Goal: Navigation & Orientation: Understand site structure

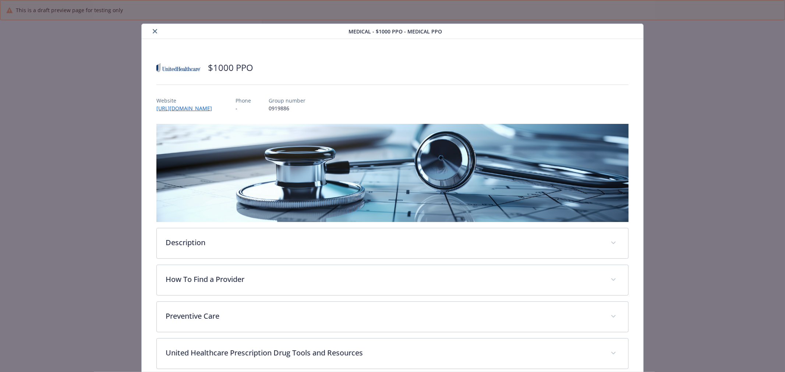
scroll to position [22, 0]
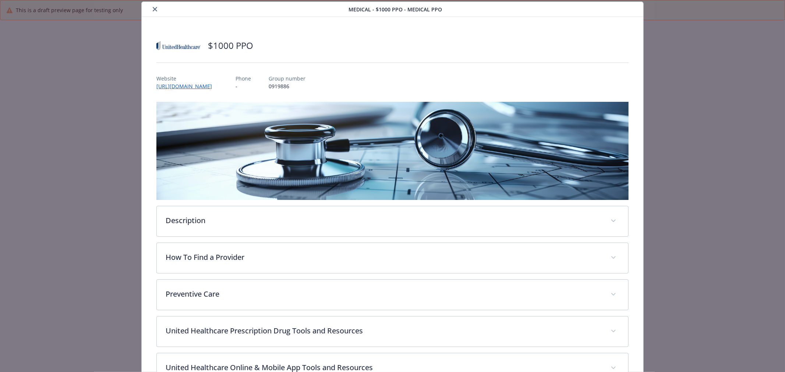
click at [155, 11] on button "close" at bounding box center [155, 9] width 9 height 9
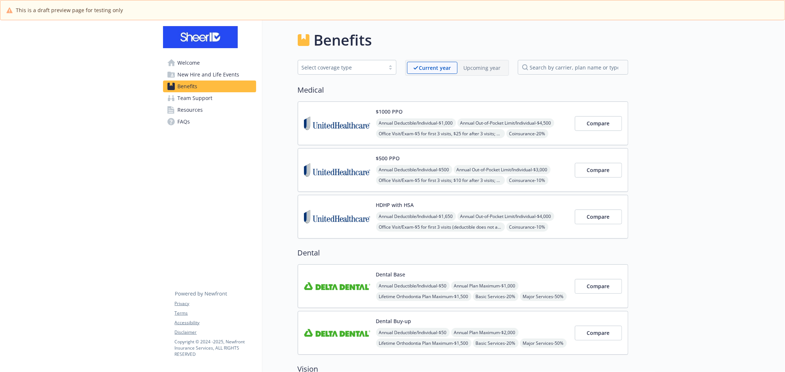
click at [179, 66] on span "Welcome" at bounding box center [189, 63] width 22 height 12
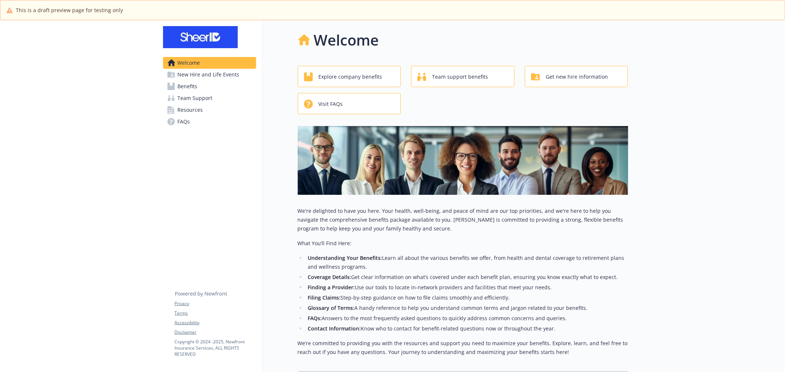
click at [227, 75] on span "New Hire and Life Events" at bounding box center [209, 75] width 62 height 12
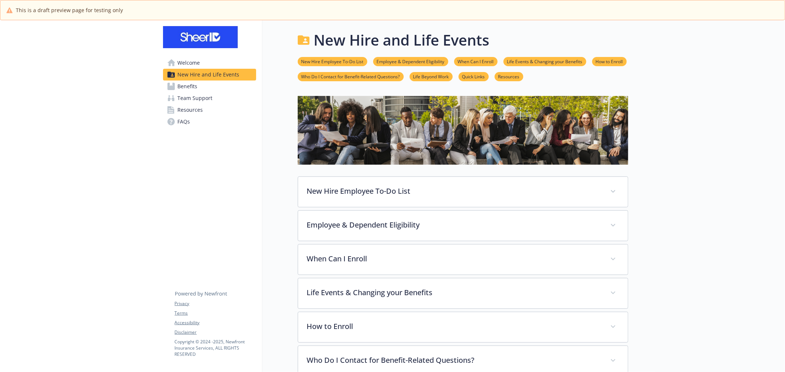
click at [225, 86] on link "Benefits" at bounding box center [209, 87] width 93 height 12
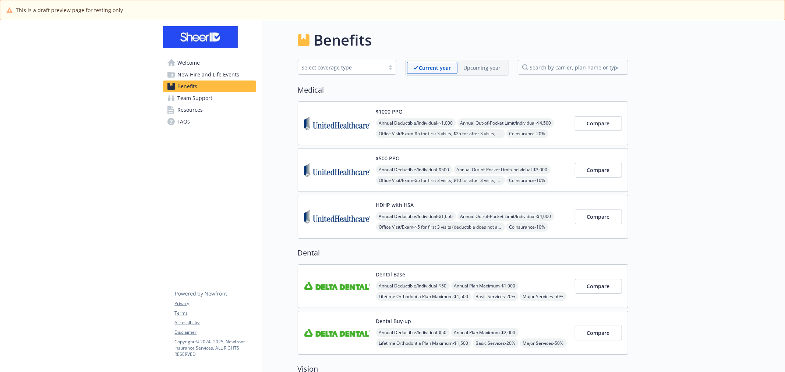
click at [223, 97] on link "Team Support" at bounding box center [209, 98] width 93 height 12
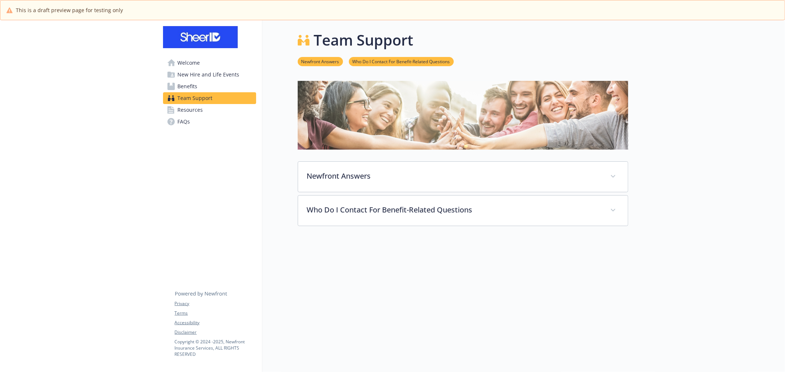
click at [220, 112] on link "Resources" at bounding box center [209, 110] width 93 height 12
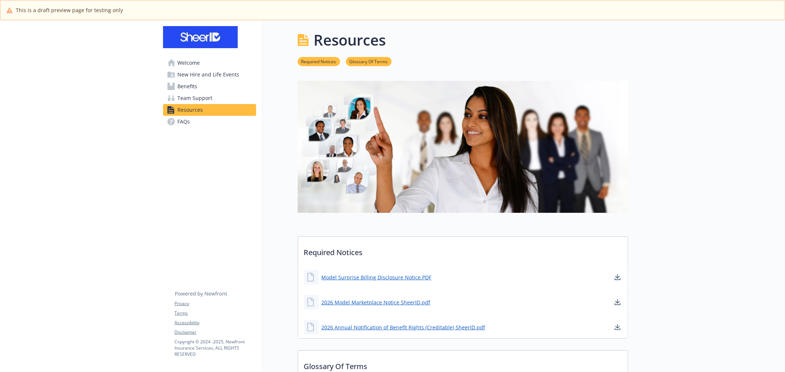
click at [215, 119] on link "FAQs" at bounding box center [209, 122] width 93 height 12
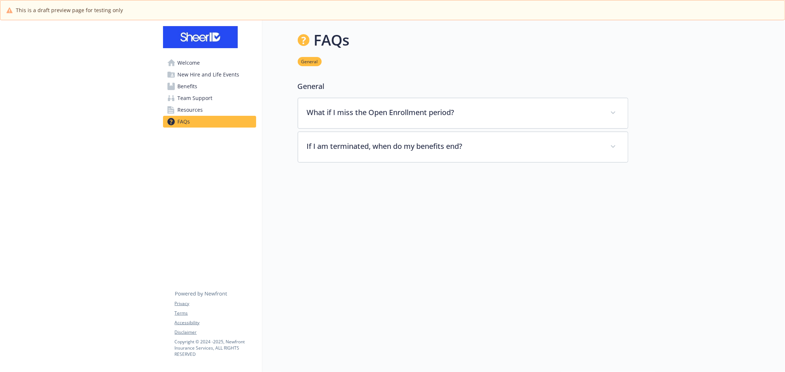
click at [209, 61] on link "Welcome" at bounding box center [209, 63] width 93 height 12
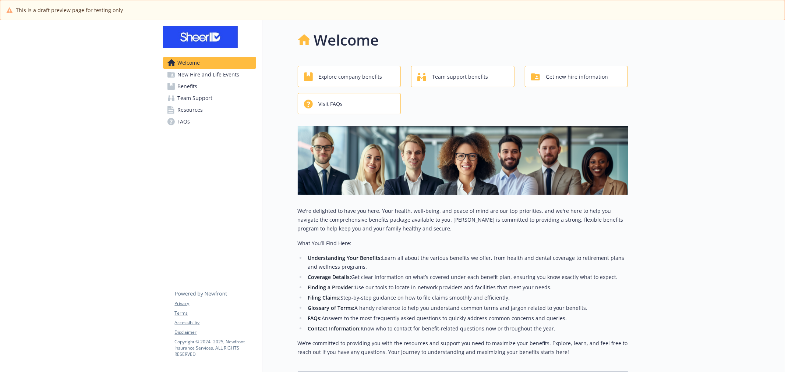
click at [204, 74] on span "New Hire and Life Events" at bounding box center [209, 75] width 62 height 12
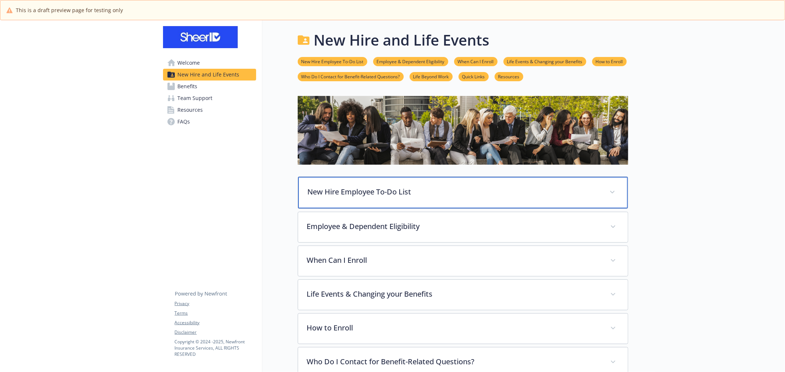
click at [416, 189] on p "New Hire Employee To-Do List" at bounding box center [454, 192] width 293 height 11
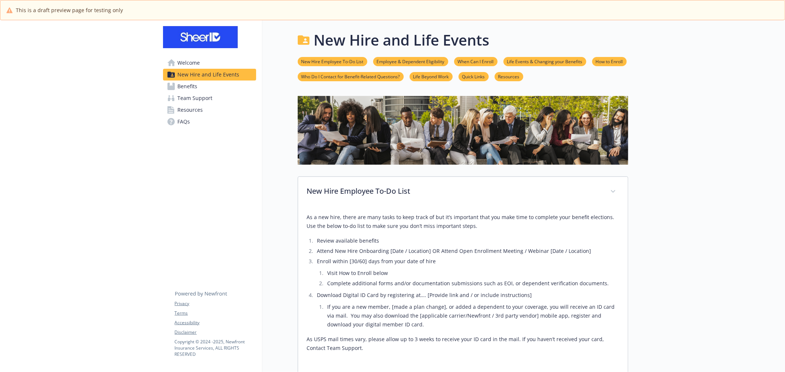
click at [200, 67] on link "Welcome" at bounding box center [209, 63] width 93 height 12
